Goal: Check status: Check status

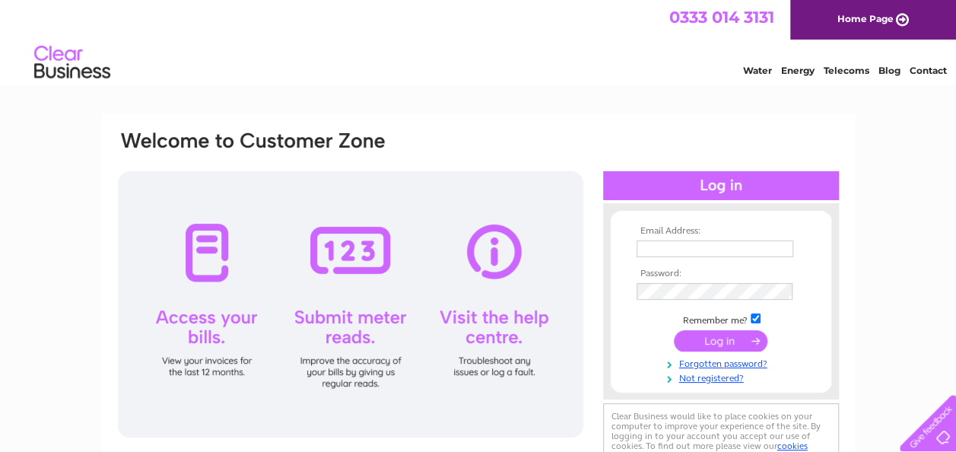
type input "[PERSON_NAME][EMAIL_ADDRESS][DOMAIN_NAME]"
click at [701, 347] on input "submit" at bounding box center [721, 340] width 94 height 21
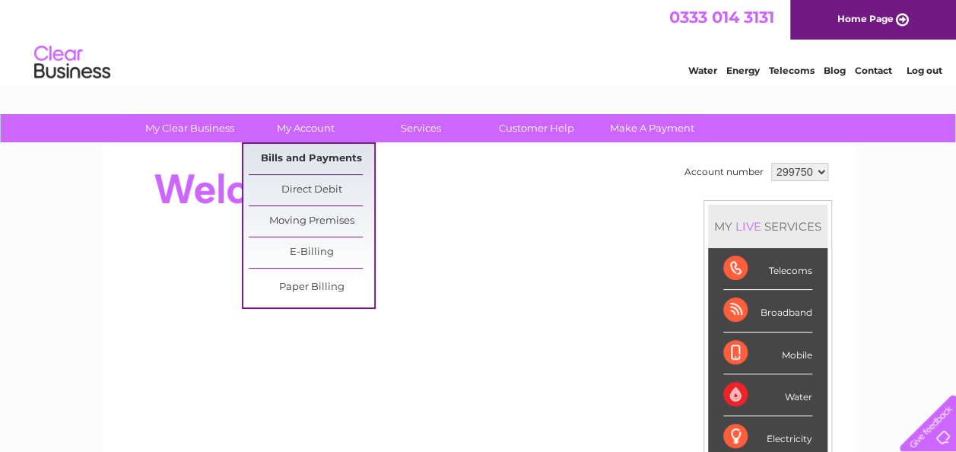
click at [311, 147] on link "Bills and Payments" at bounding box center [311, 159] width 125 height 30
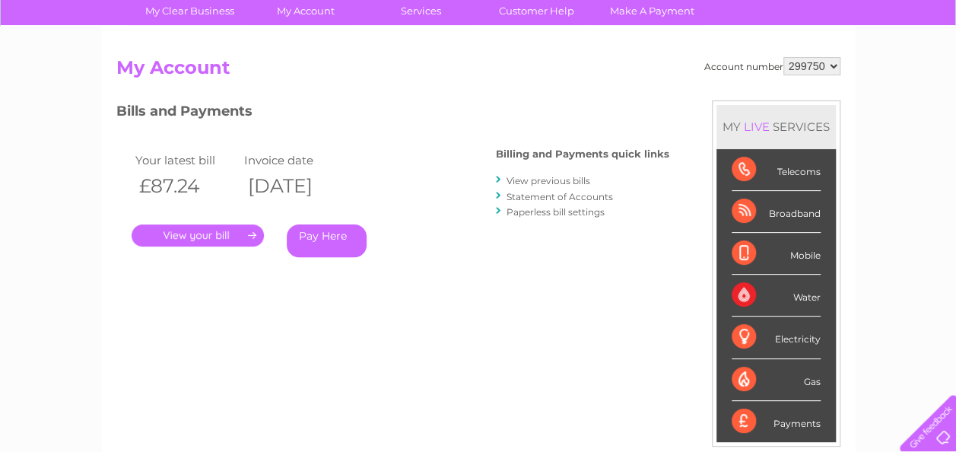
scroll to position [105, 0]
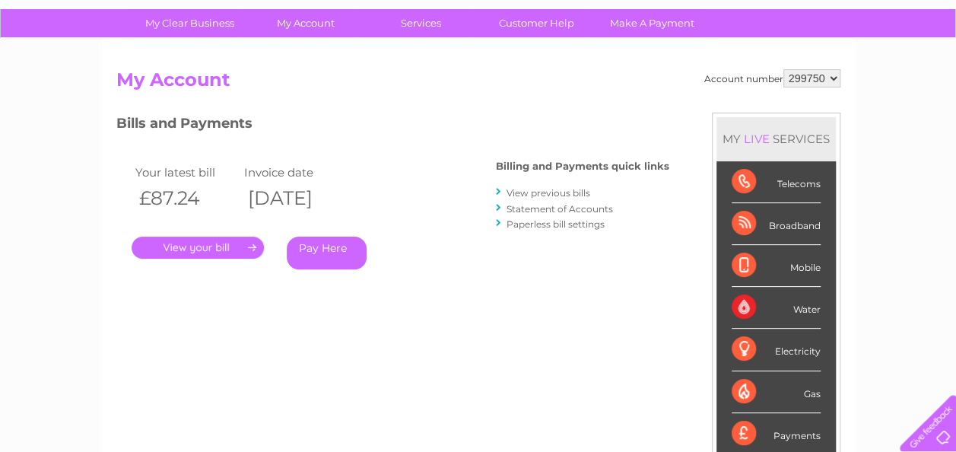
click at [752, 186] on div "Telecoms" at bounding box center [775, 182] width 89 height 42
click at [739, 178] on div "Telecoms" at bounding box center [775, 182] width 89 height 42
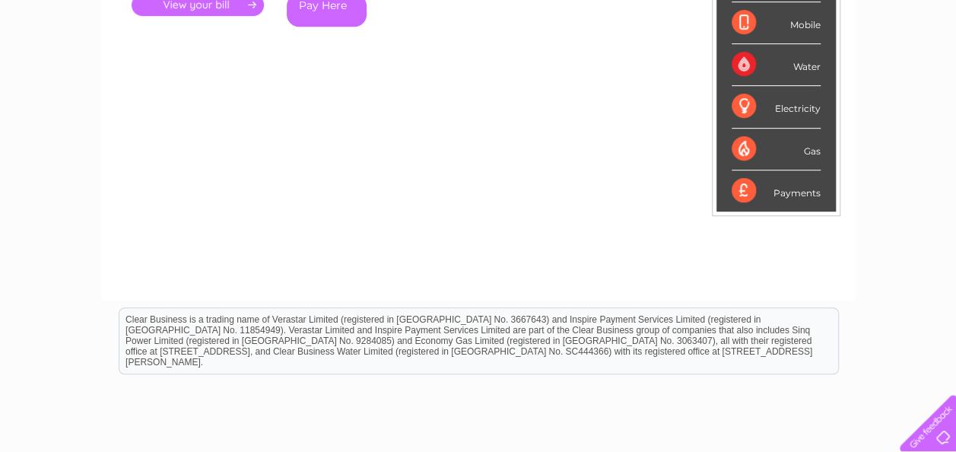
scroll to position [0, 0]
